Goal: Task Accomplishment & Management: Manage account settings

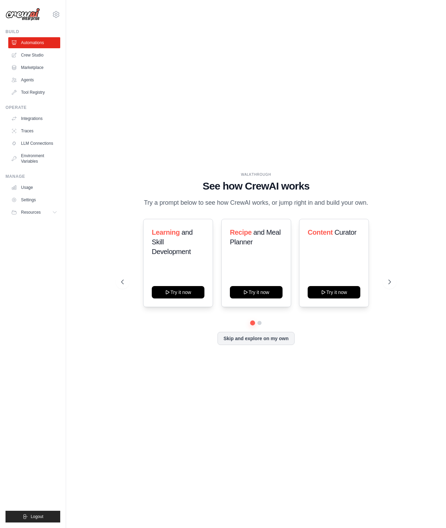
click at [220, 124] on div "WALKTHROUGH See how [PERSON_NAME] works Try a prompt below to see how [PERSON_N…" at bounding box center [256, 264] width 358 height 514
click at [35, 202] on link "Settings" at bounding box center [35, 199] width 52 height 11
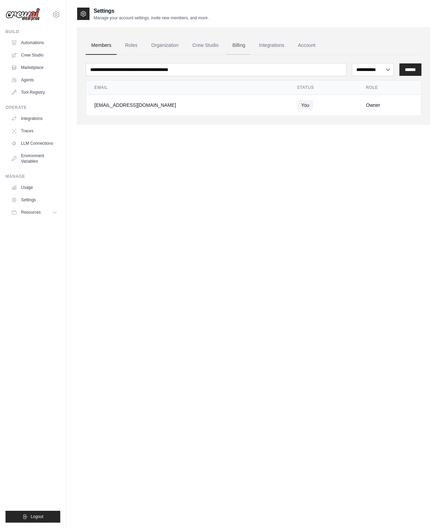
click at [247, 48] on link "Billing" at bounding box center [239, 45] width 24 height 19
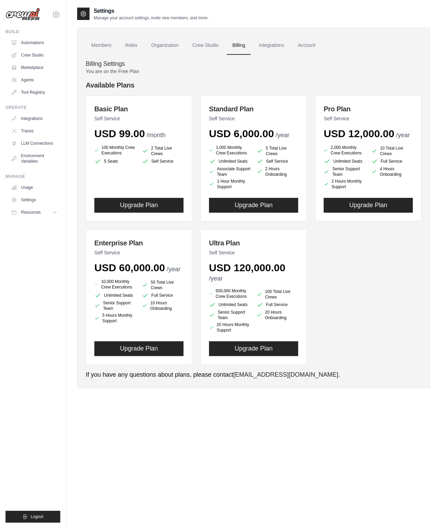
drag, startPoint x: 283, startPoint y: 19, endPoint x: 235, endPoint y: 14, distance: 47.8
click at [283, 19] on div "Settings Manage your account settings, invite new members, and more." at bounding box center [253, 14] width 353 height 14
